Goal: Task Accomplishment & Management: Manage account settings

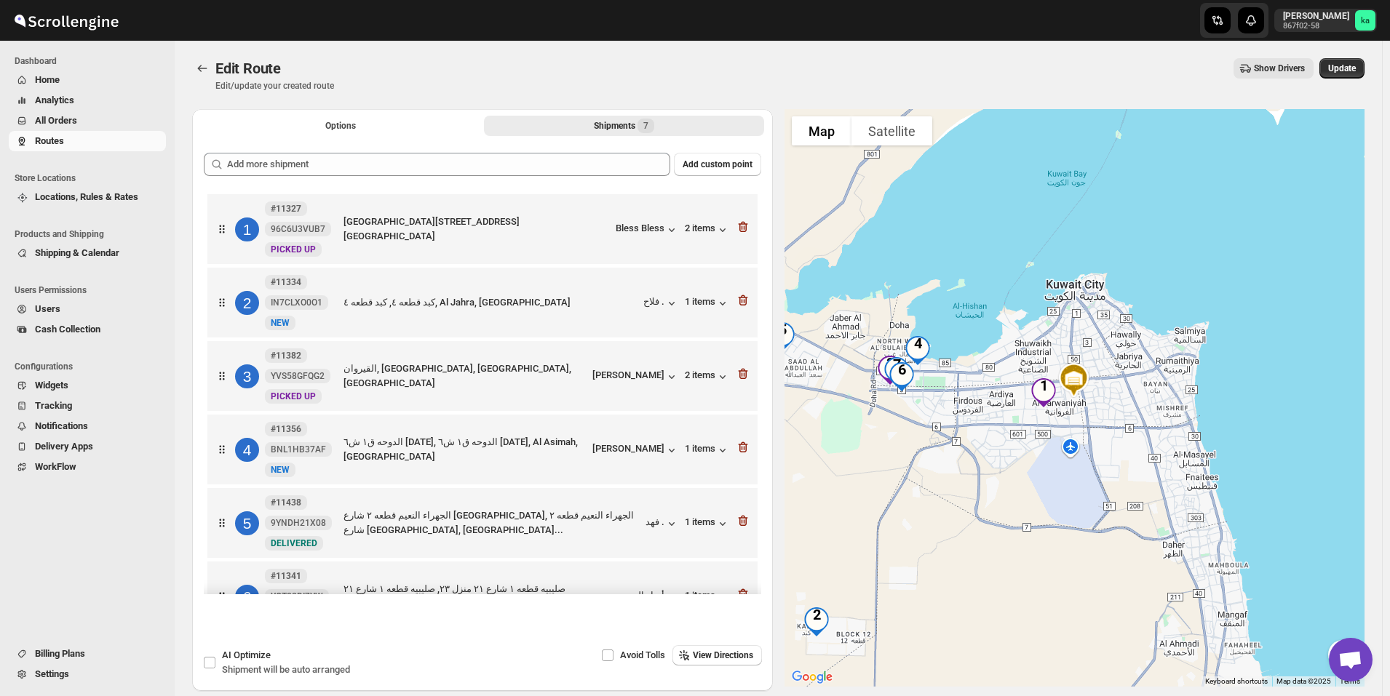
click at [76, 121] on span "All Orders" at bounding box center [56, 120] width 42 height 11
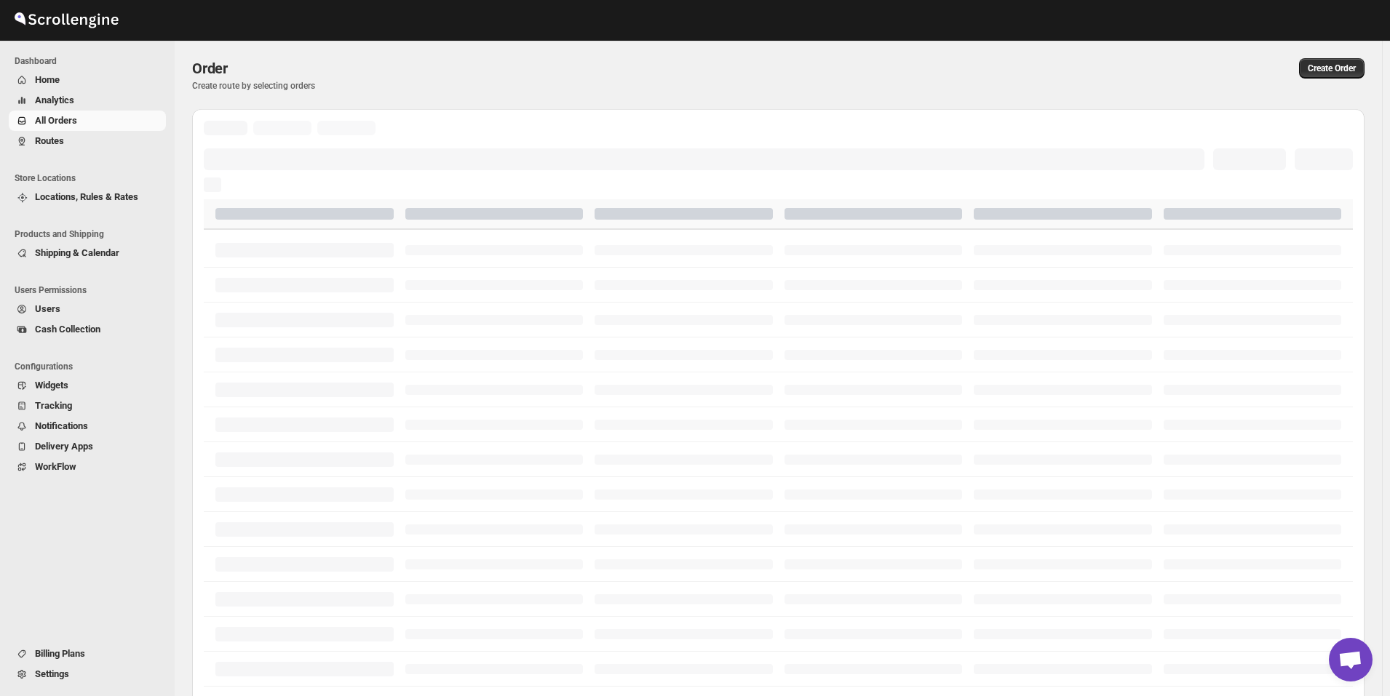
click at [72, 140] on span "Routes" at bounding box center [99, 141] width 128 height 15
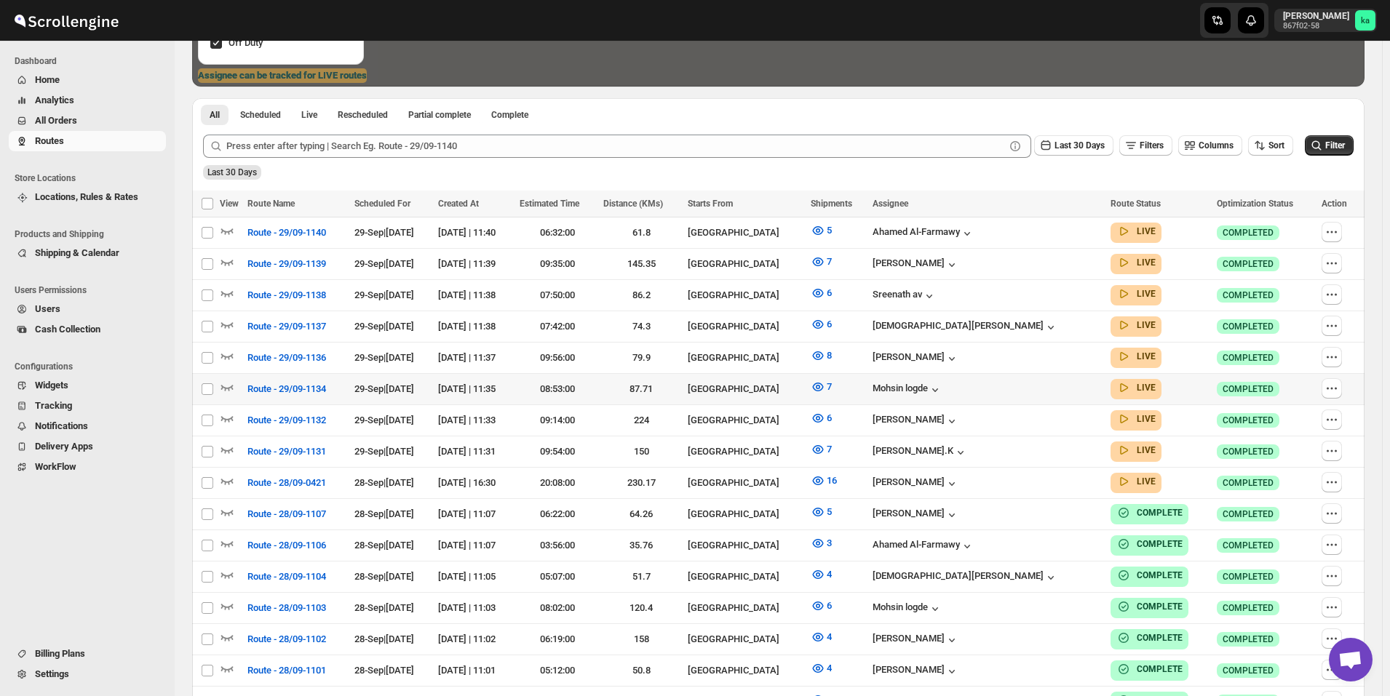
scroll to position [364, 0]
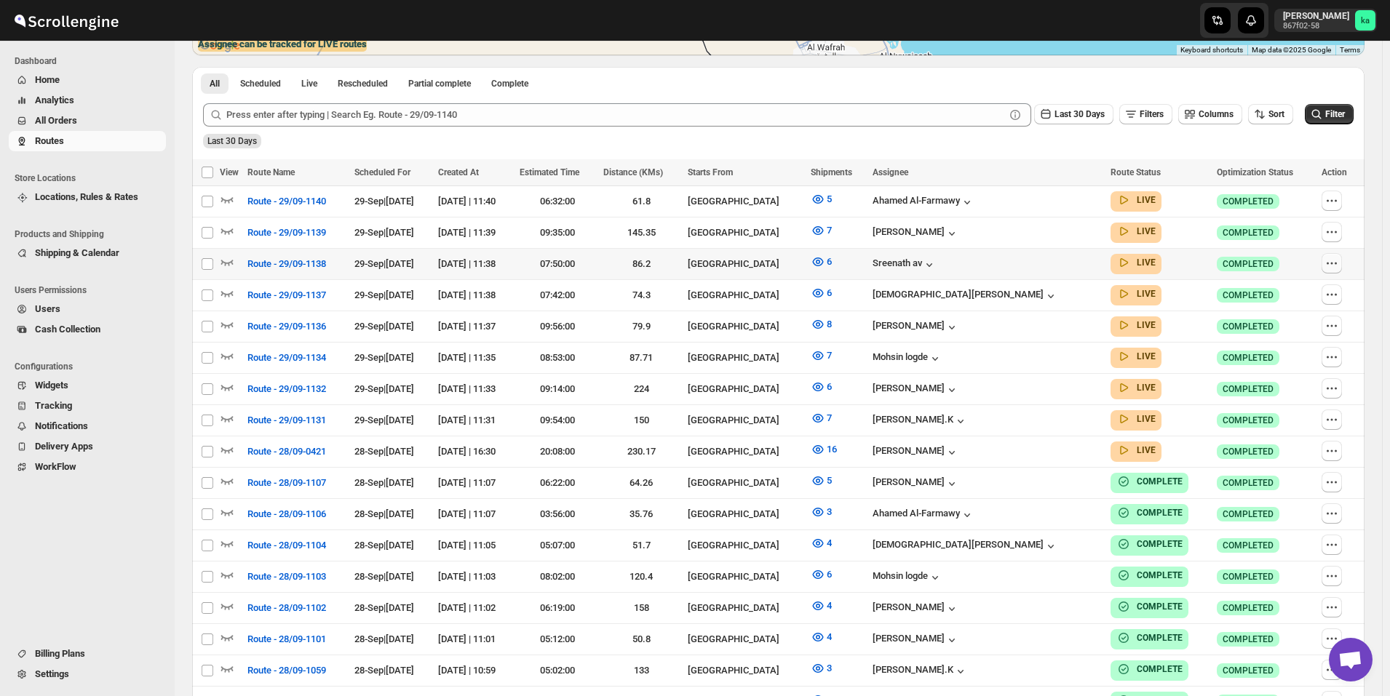
click at [1337, 262] on icon "button" at bounding box center [1331, 263] width 15 height 15
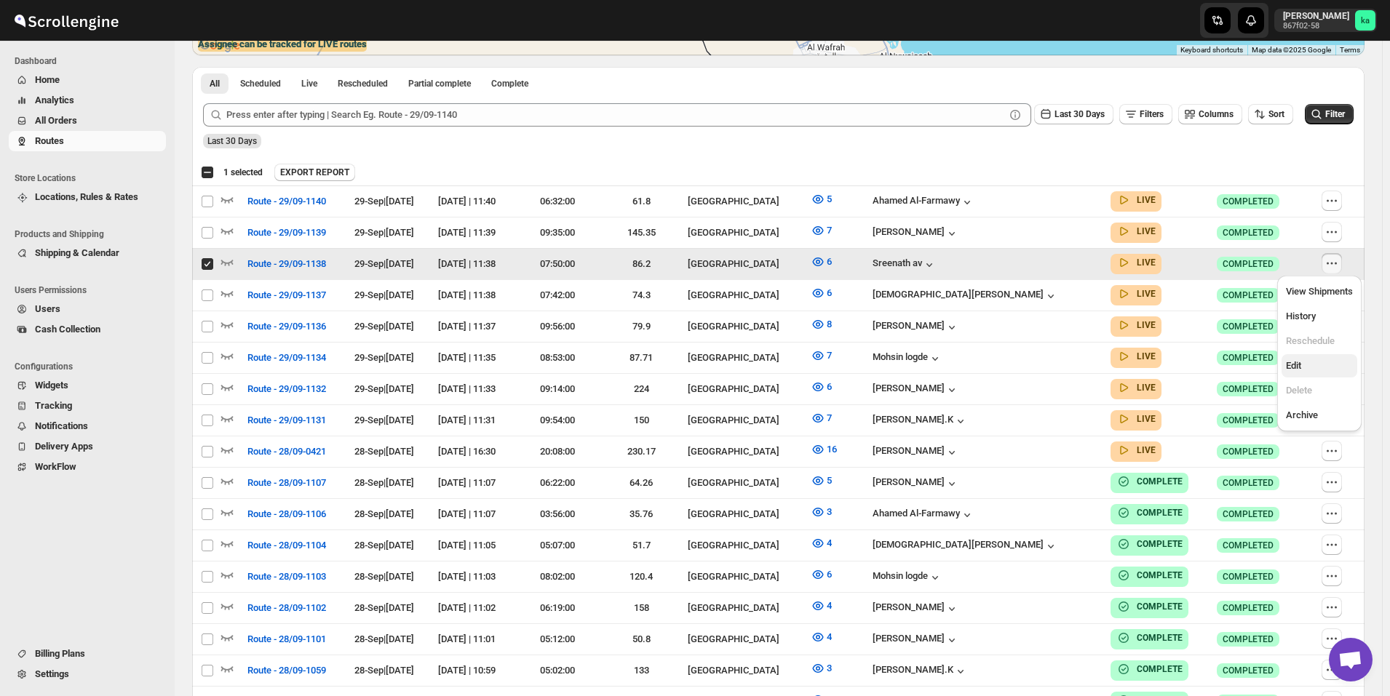
click at [1301, 354] on button "Edit" at bounding box center [1319, 365] width 76 height 23
checkbox input "false"
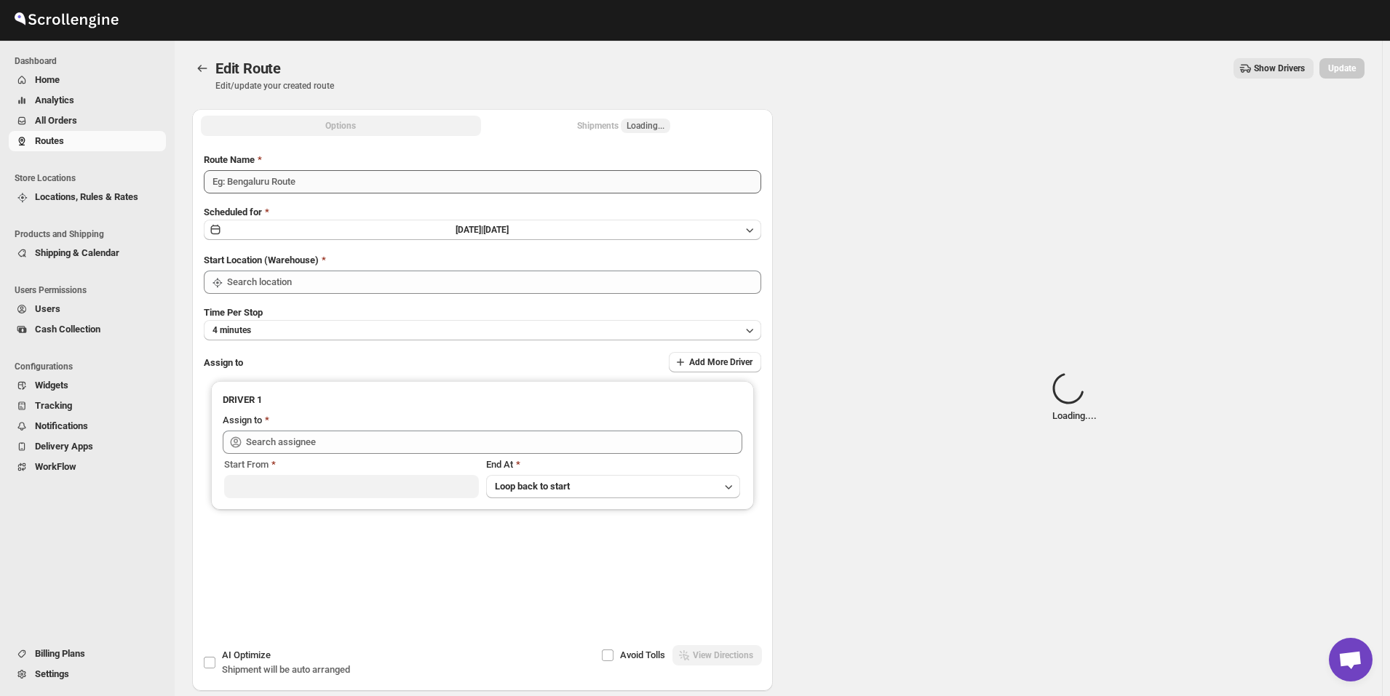
type input "Route - 29/09-1138"
type input "[GEOGRAPHIC_DATA]"
type input "Sreenath av ([EMAIL_ADDRESS][DOMAIN_NAME])"
click at [610, 124] on div "Shipments Loading..." at bounding box center [623, 126] width 93 height 15
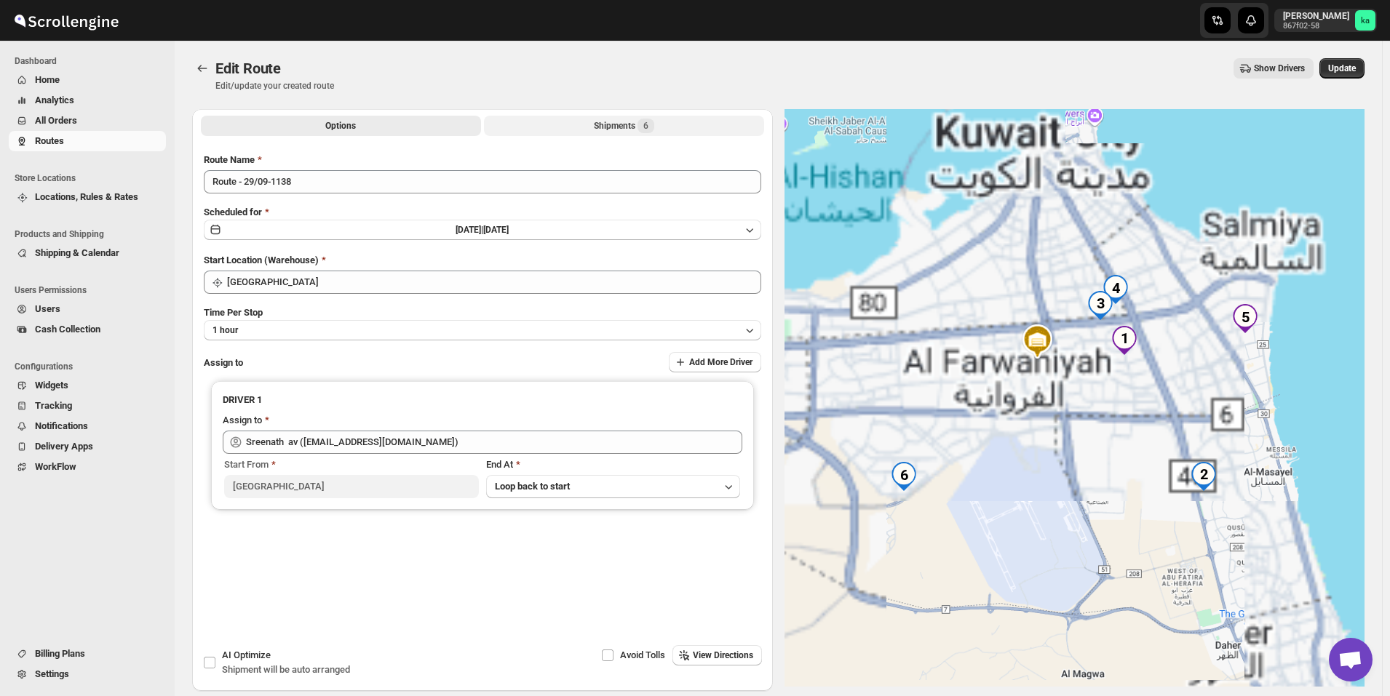
click at [613, 123] on div "Shipments 6" at bounding box center [624, 126] width 60 height 15
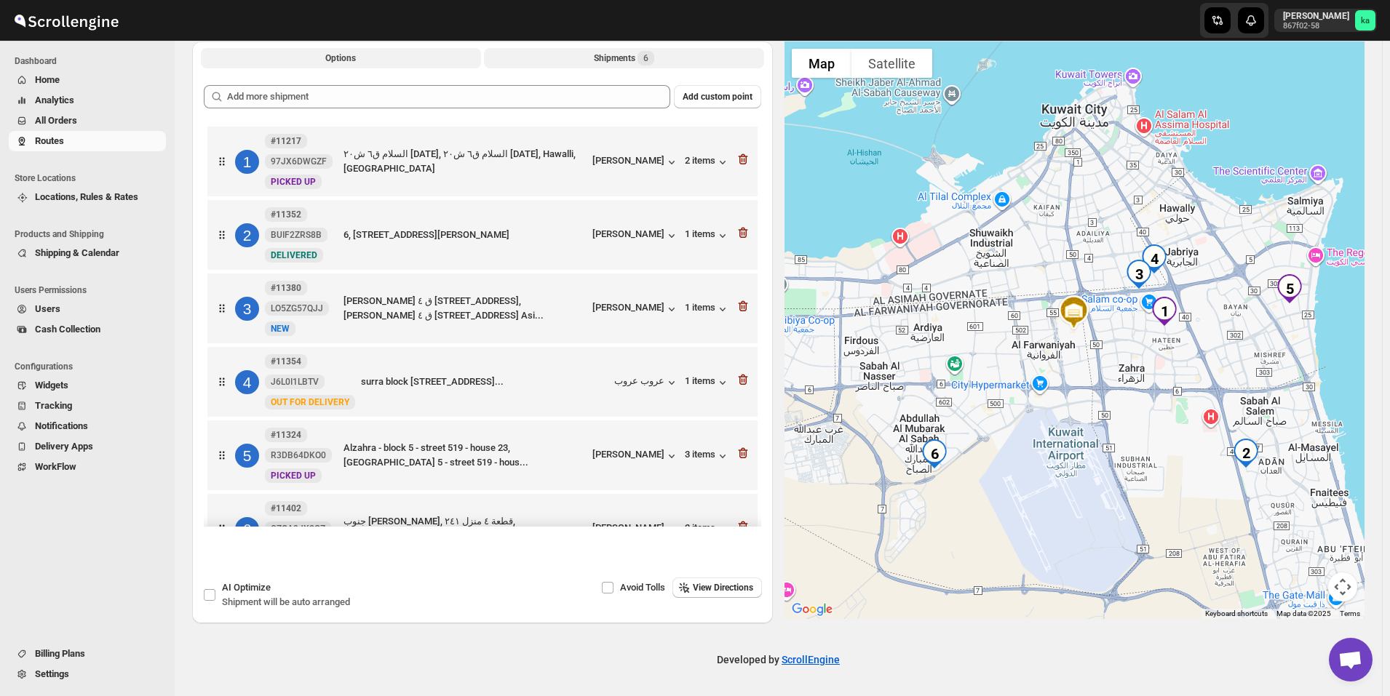
click at [348, 51] on button "Options" at bounding box center [341, 58] width 280 height 20
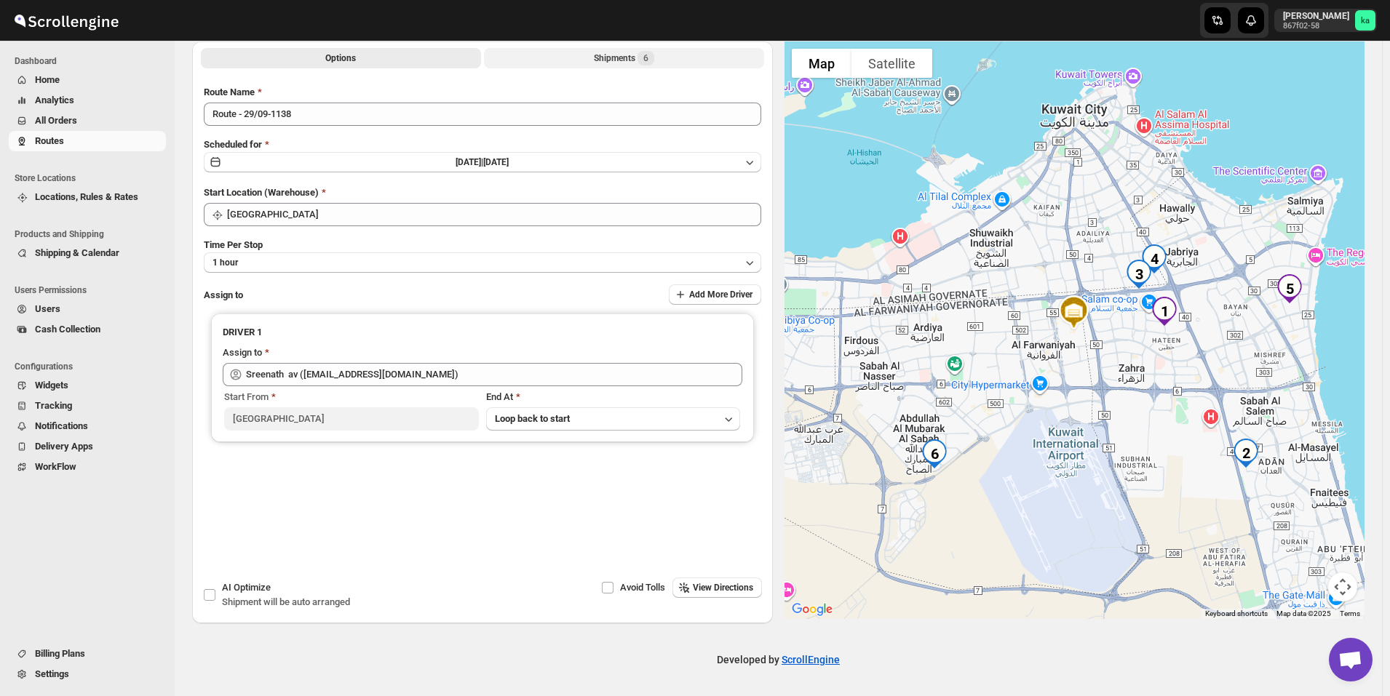
click at [617, 60] on div "Shipments 6" at bounding box center [624, 58] width 60 height 15
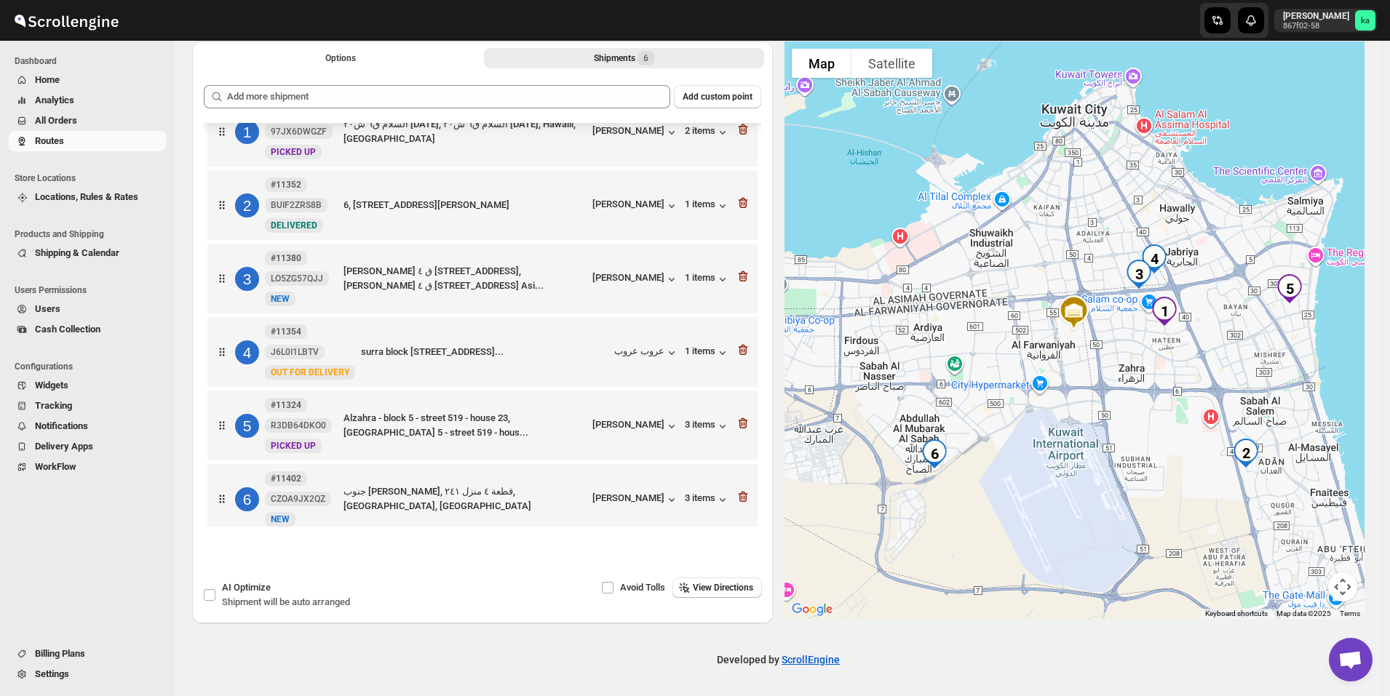
scroll to position [44, 0]
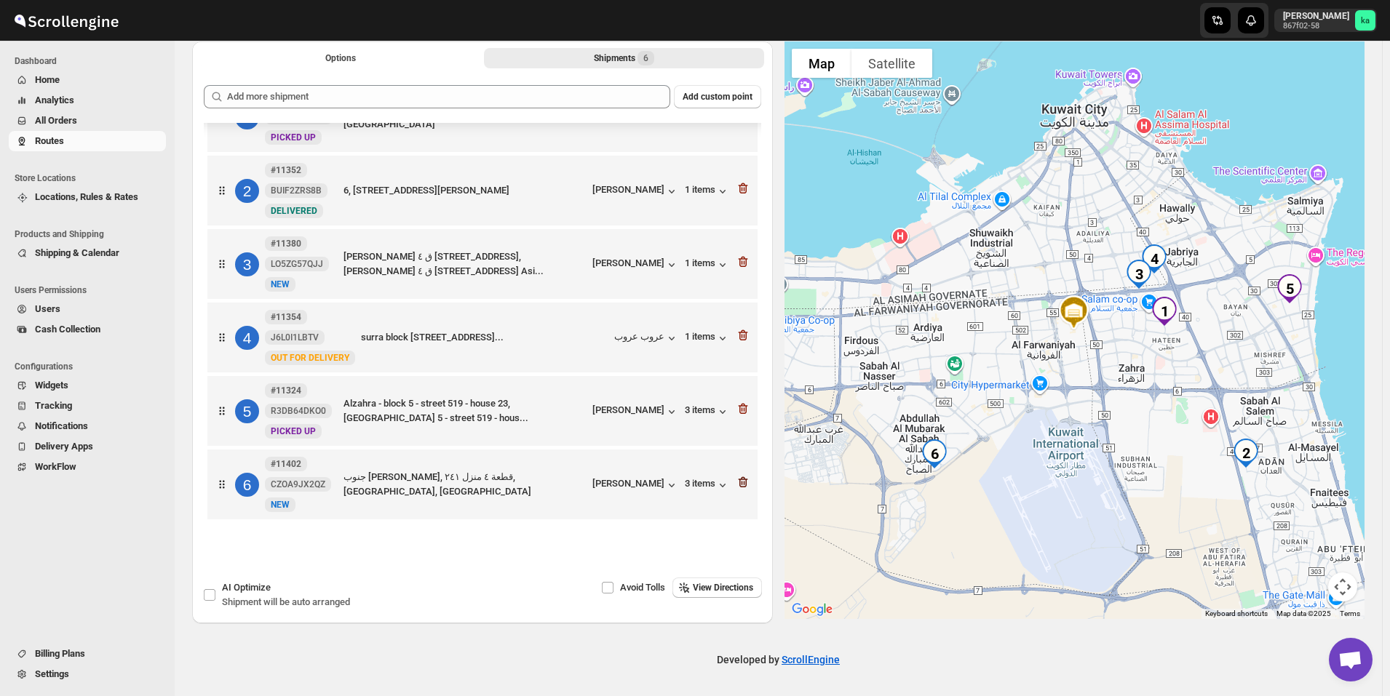
click at [738, 480] on icon "button" at bounding box center [742, 482] width 9 height 11
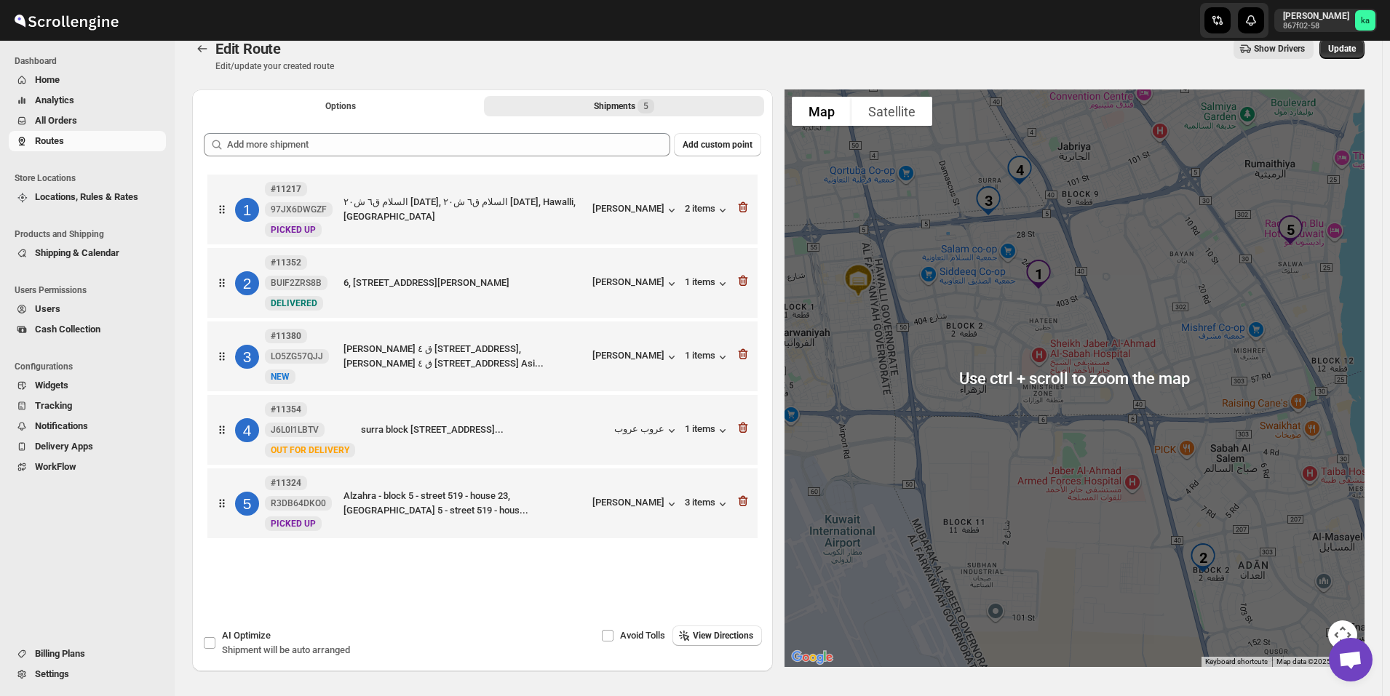
scroll to position [0, 0]
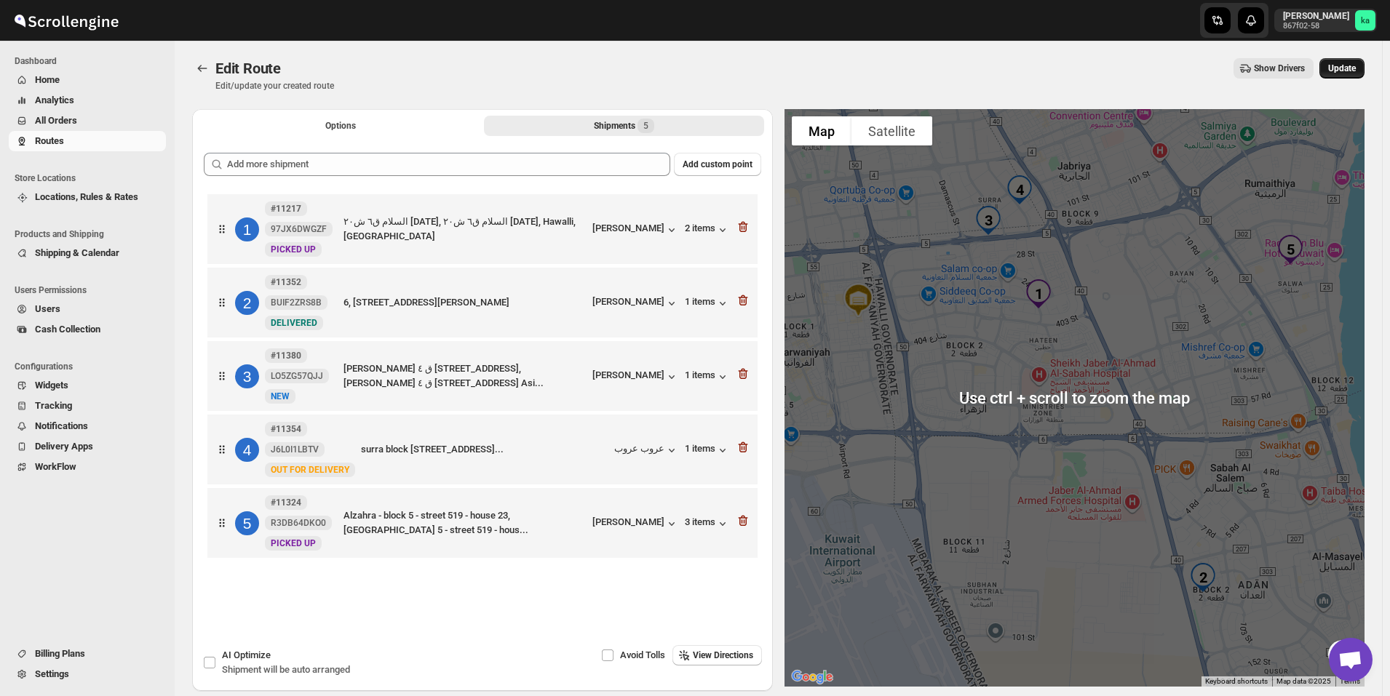
click at [1364, 67] on button "Update" at bounding box center [1341, 68] width 45 height 20
